Goal: Find specific page/section: Find specific page/section

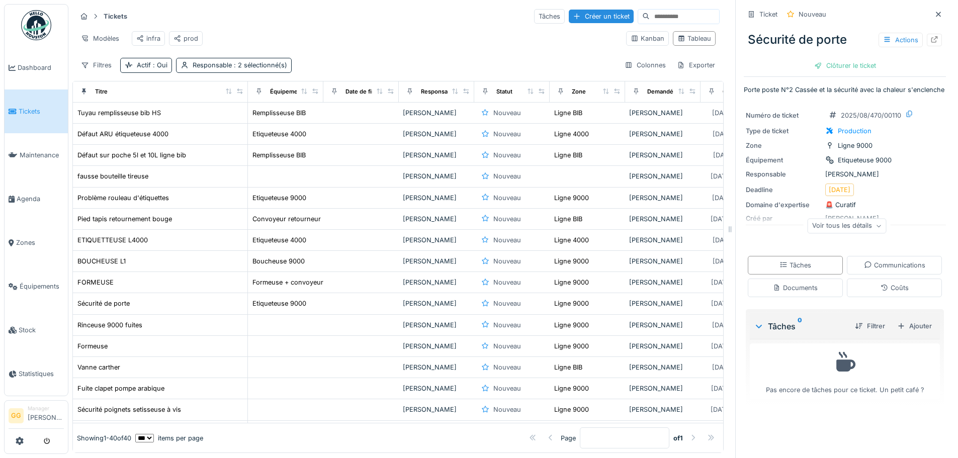
click at [379, 69] on div "Filtres Actif : Oui Responsable : 2 sélectionné(s) Colonnes Exporter" at bounding box center [397, 65] width 643 height 15
click at [466, 69] on div "Filtres Actif : Oui Responsable : 2 sélectionné(s) Colonnes Exporter" at bounding box center [397, 65] width 643 height 15
click at [304, 13] on div "Tickets Tâches Créer un ticket" at bounding box center [397, 16] width 643 height 17
click at [491, 65] on div "Filtres Actif : Oui Responsable : 2 sélectionné(s) Colonnes Exporter" at bounding box center [397, 65] width 643 height 15
click at [419, 33] on div "Modèles infra prod" at bounding box center [347, 38] width 542 height 23
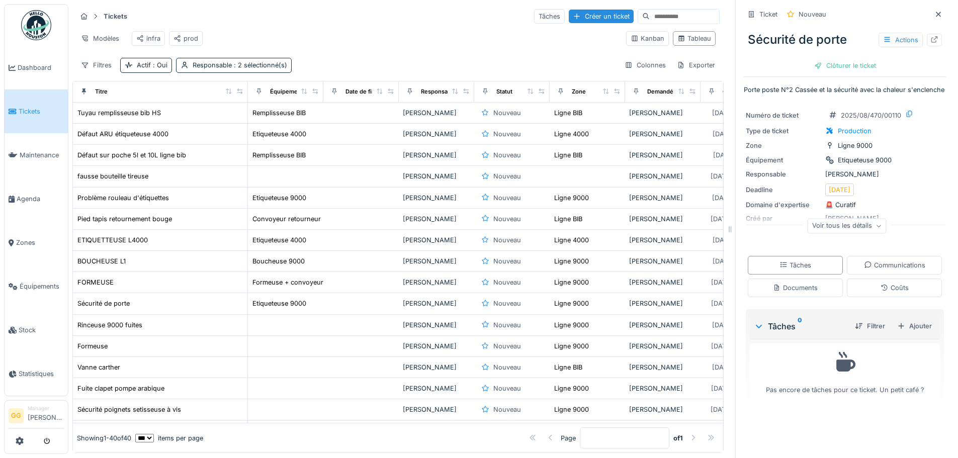
click at [463, 33] on div "Modèles infra prod" at bounding box center [347, 38] width 542 height 23
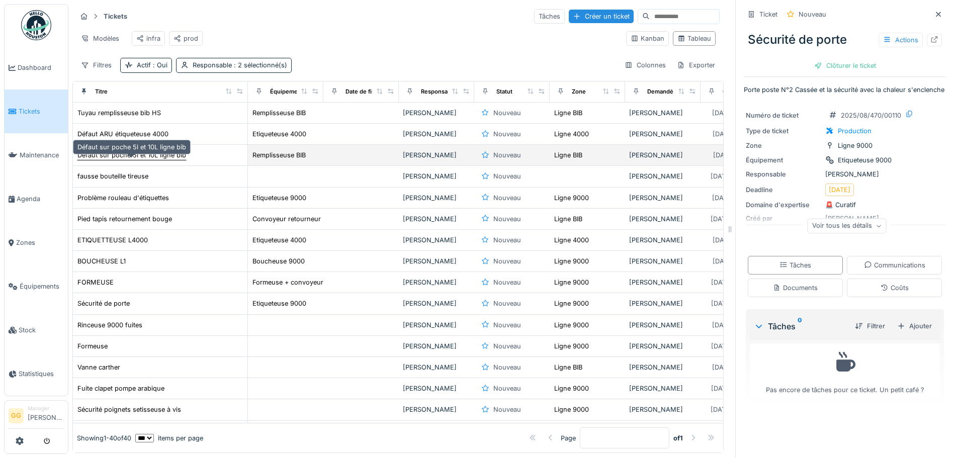
click at [159, 160] on div "Défaut sur poche 5l et 10L ligne bib" at bounding box center [131, 155] width 109 height 10
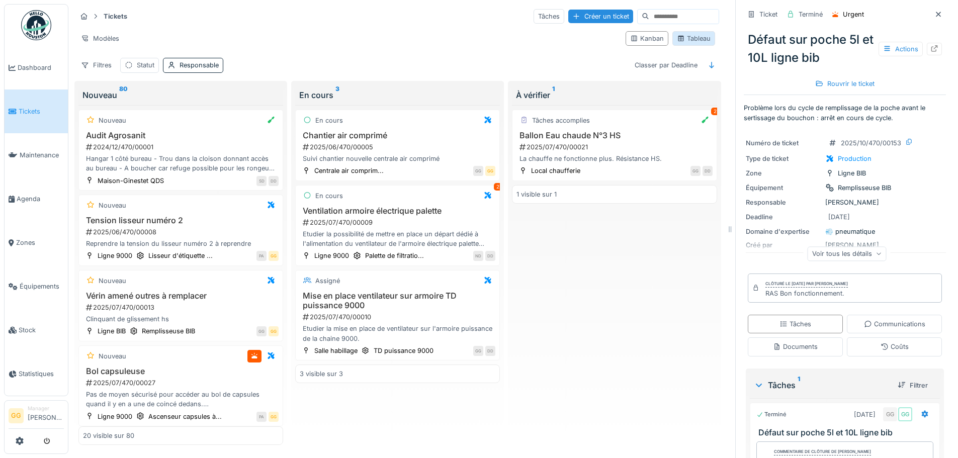
click at [678, 44] on div "Tableau" at bounding box center [694, 38] width 43 height 15
